Goal: Entertainment & Leisure: Consume media (video, audio)

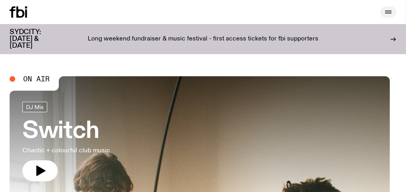
click at [385, 15] on icon "button" at bounding box center [388, 12] width 10 height 10
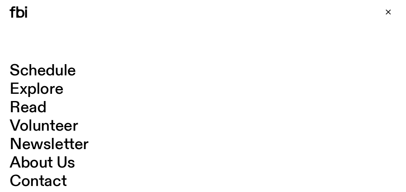
click at [72, 67] on link "Schedule" at bounding box center [43, 70] width 66 height 15
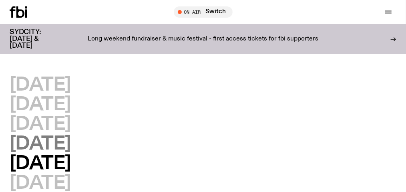
click at [71, 142] on h2 "[DATE]" at bounding box center [40, 144] width 61 height 18
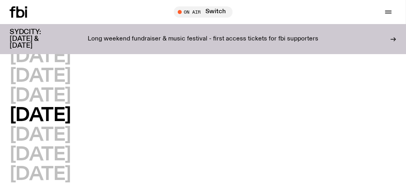
scroll to position [62, 0]
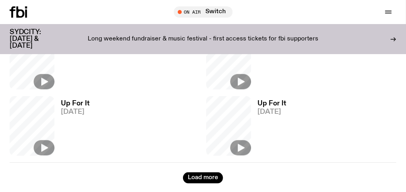
scroll to position [436, 0]
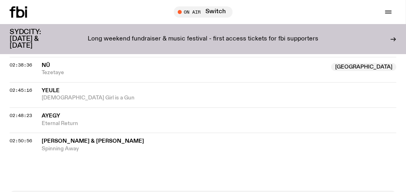
scroll to position [1196, 0]
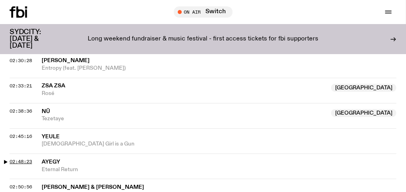
click at [32, 158] on span "02:48:23" at bounding box center [21, 161] width 22 height 6
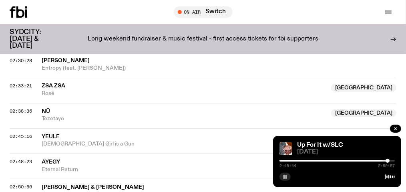
click at [286, 177] on rect "button" at bounding box center [285, 176] width 1 height 4
click at [32, 158] on span "02:48:23" at bounding box center [21, 161] width 22 height 6
click at [285, 175] on icon "button" at bounding box center [284, 176] width 5 height 5
click at [32, 133] on span "02:45:16" at bounding box center [21, 136] width 22 height 6
click at [284, 176] on rect "button" at bounding box center [283, 176] width 1 height 4
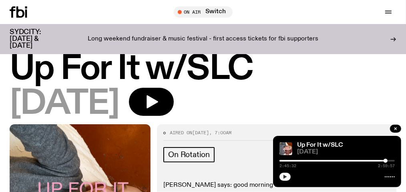
scroll to position [0, 0]
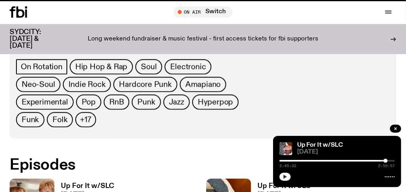
scroll to position [430, 0]
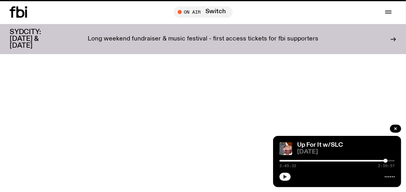
scroll to position [62, 0]
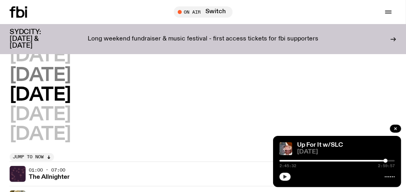
click at [71, 84] on h2 "[DATE]" at bounding box center [40, 75] width 61 height 18
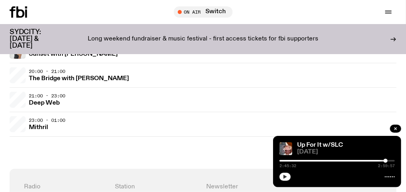
scroll to position [382, 0]
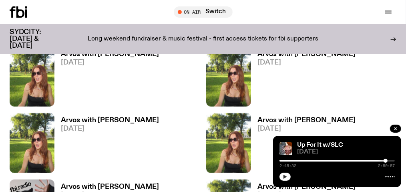
scroll to position [396, 0]
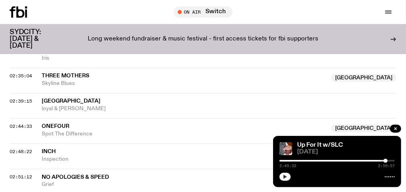
scroll to position [1238, 0]
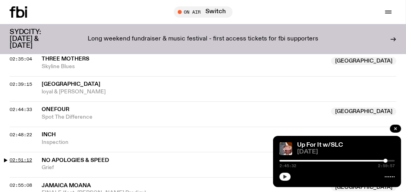
click at [32, 156] on span "02:51:12" at bounding box center [21, 159] width 22 height 6
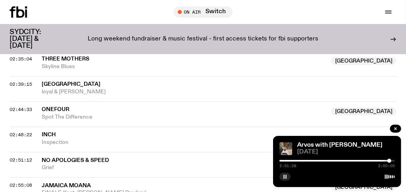
click at [283, 174] on icon "button" at bounding box center [284, 176] width 5 height 5
click at [32, 182] on span "02:55:08" at bounding box center [21, 185] width 22 height 6
click at [285, 176] on icon "button" at bounding box center [284, 176] width 5 height 5
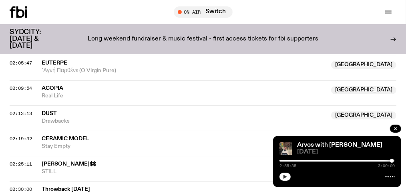
scroll to position [1078, 0]
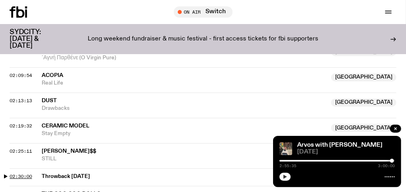
click at [32, 173] on span "02:30:00" at bounding box center [21, 176] width 22 height 6
click at [32, 190] on span "02:30:24" at bounding box center [21, 193] width 22 height 6
click at [283, 176] on icon "button" at bounding box center [284, 176] width 5 height 5
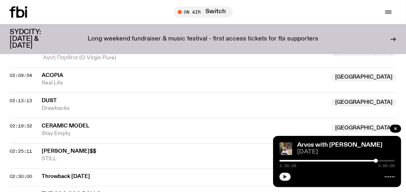
click at [32, 190] on span "02:30:24" at bounding box center [21, 193] width 22 height 6
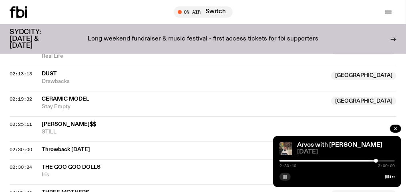
scroll to position [1118, 0]
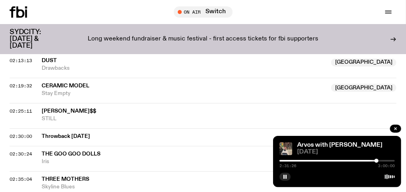
drag, startPoint x: 284, startPoint y: 176, endPoint x: 270, endPoint y: 158, distance: 22.2
click at [284, 176] on rect "button" at bounding box center [283, 176] width 1 height 4
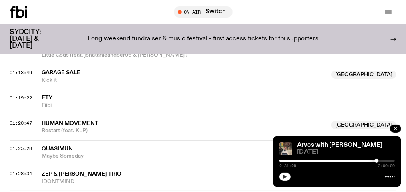
scroll to position [758, 0]
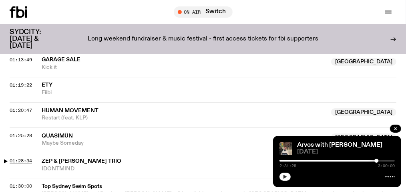
click at [32, 157] on span "01:28:34" at bounding box center [21, 160] width 22 height 6
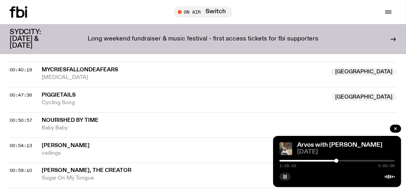
scroll to position [558, 0]
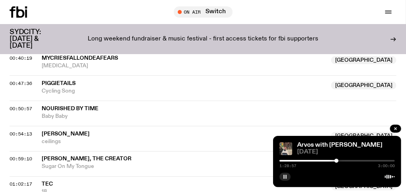
click at [284, 176] on rect "button" at bounding box center [283, 176] width 1 height 4
click at [32, 156] on span "00:59:10" at bounding box center [21, 159] width 22 height 6
click at [284, 178] on rect "button" at bounding box center [283, 176] width 1 height 4
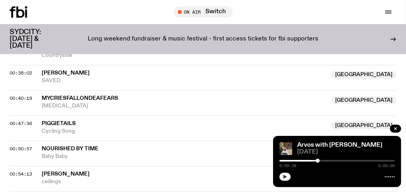
scroll to position [478, 0]
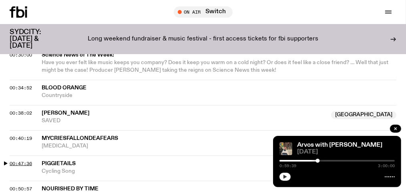
click at [32, 160] on span "00:47:36" at bounding box center [21, 163] width 22 height 6
click at [284, 175] on rect "button" at bounding box center [283, 176] width 1 height 4
